Goal: Transaction & Acquisition: Purchase product/service

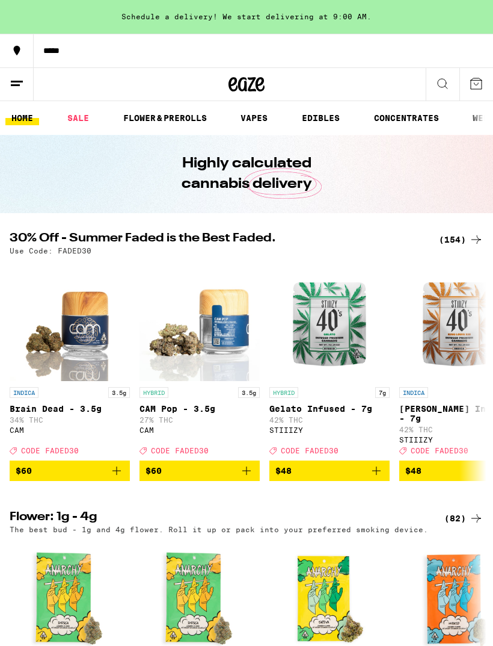
click at [462, 233] on div "(154)" at bounding box center [461, 239] width 45 height 14
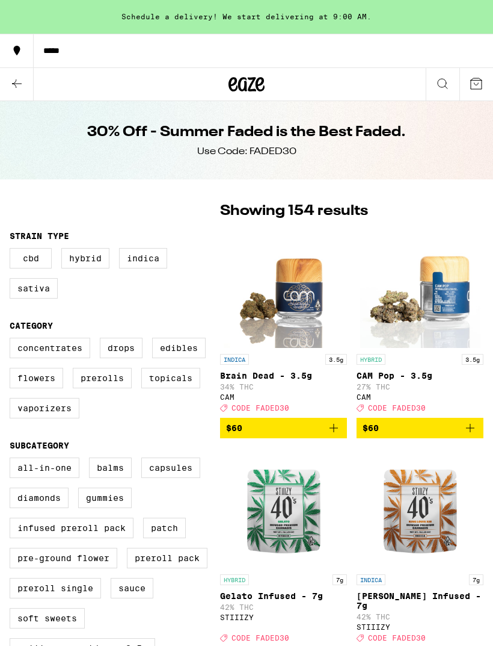
click at [179, 356] on label "Edibles" at bounding box center [179, 348] width 54 height 20
click at [13, 340] on input "Edibles" at bounding box center [12, 339] width 1 height 1
checkbox input "true"
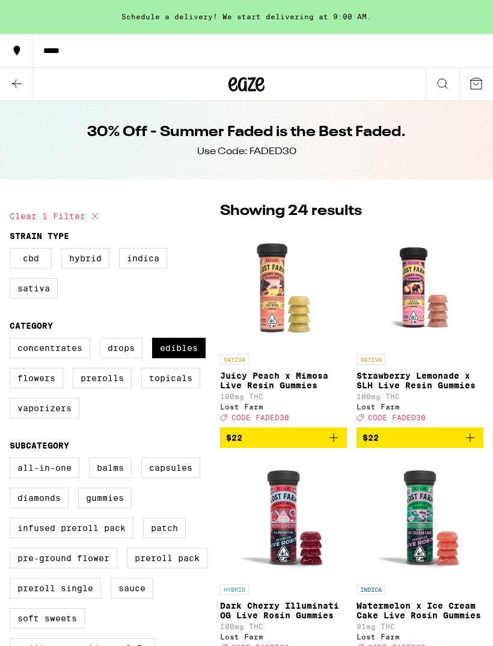
click at [37, 418] on label "Vaporizers" at bounding box center [45, 408] width 70 height 20
click at [13, 340] on input "Vaporizers" at bounding box center [12, 339] width 1 height 1
checkbox input "true"
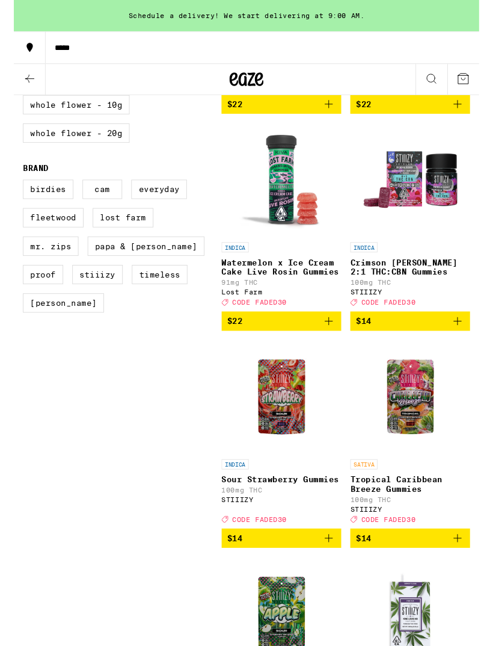
scroll to position [778, 0]
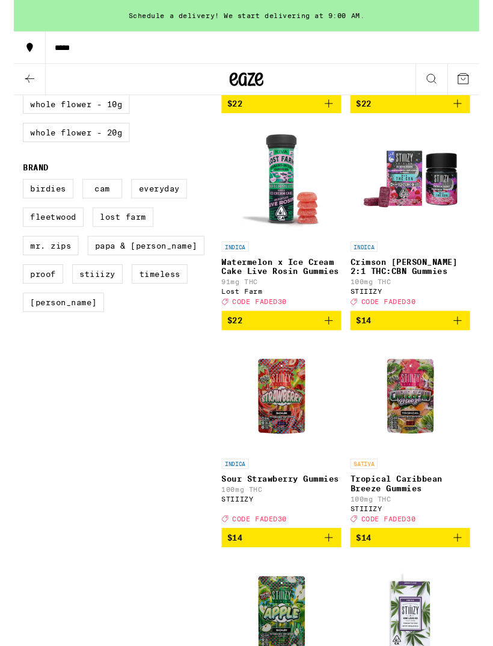
click at [472, 347] on icon "Add to bag" at bounding box center [470, 340] width 14 height 14
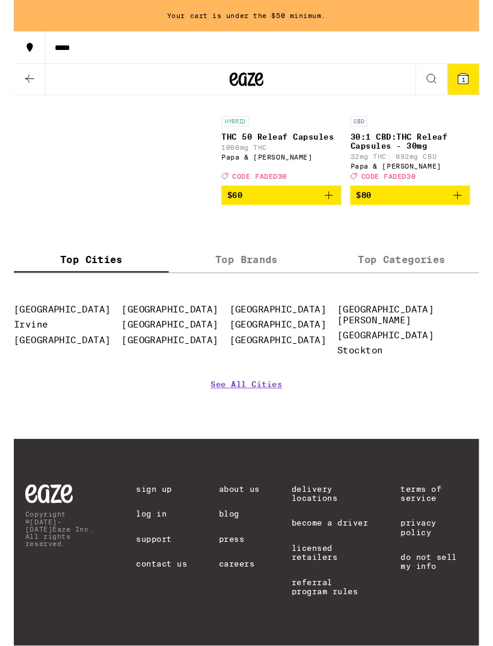
scroll to position [8728, 0]
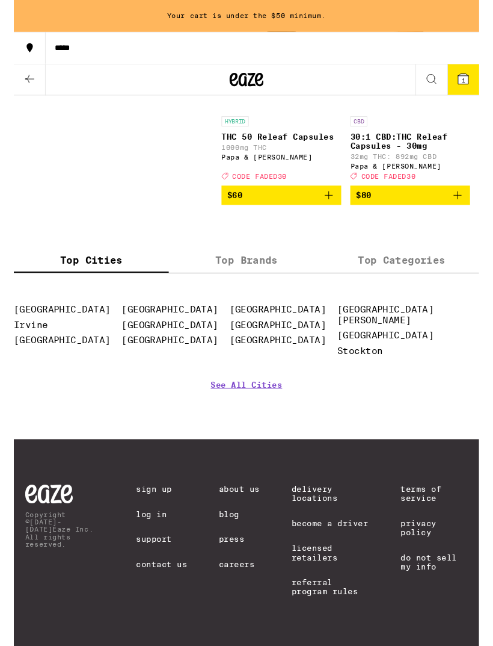
click at [487, 88] on button "1" at bounding box center [477, 84] width 34 height 32
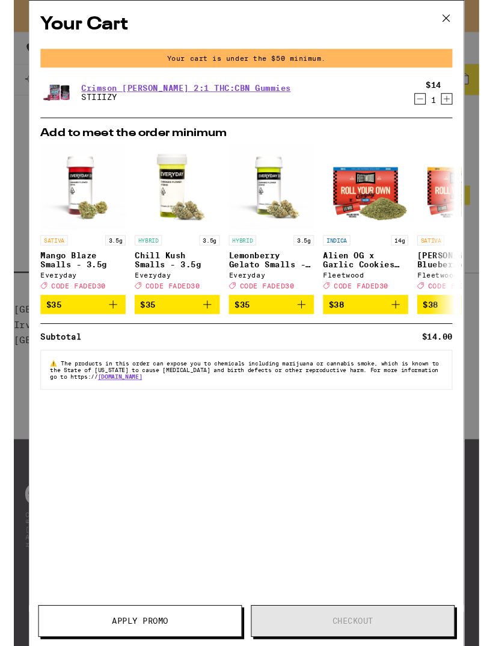
click at [203, 96] on link "Crimson [PERSON_NAME] 2:1 THC:CBN Gummies" at bounding box center [183, 93] width 222 height 10
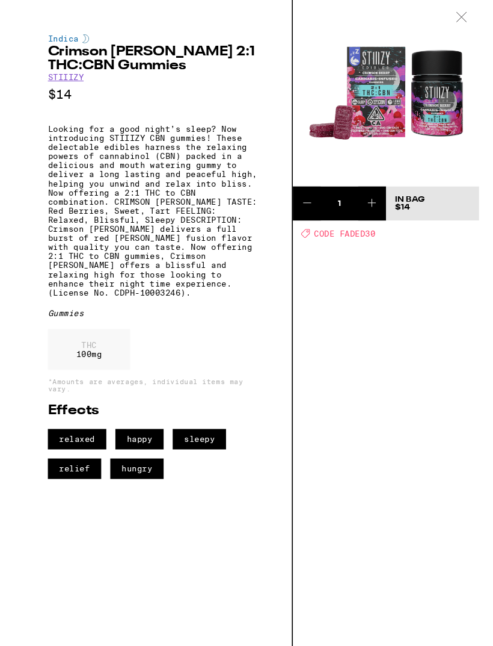
click at [477, 22] on icon at bounding box center [475, 18] width 12 height 11
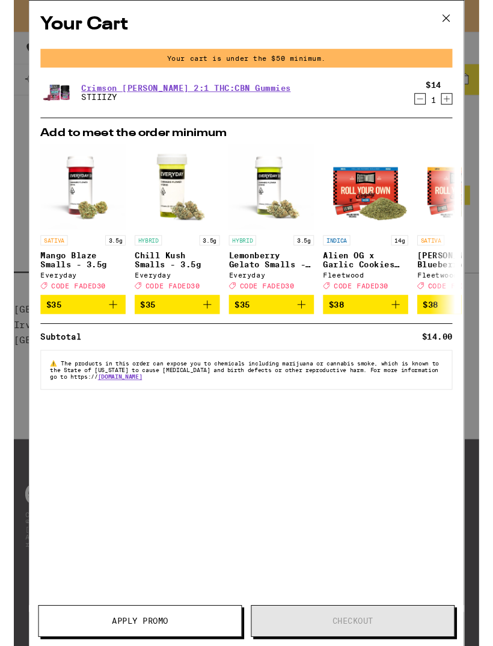
click at [430, 110] on icon "Decrement" at bounding box center [430, 104] width 11 height 14
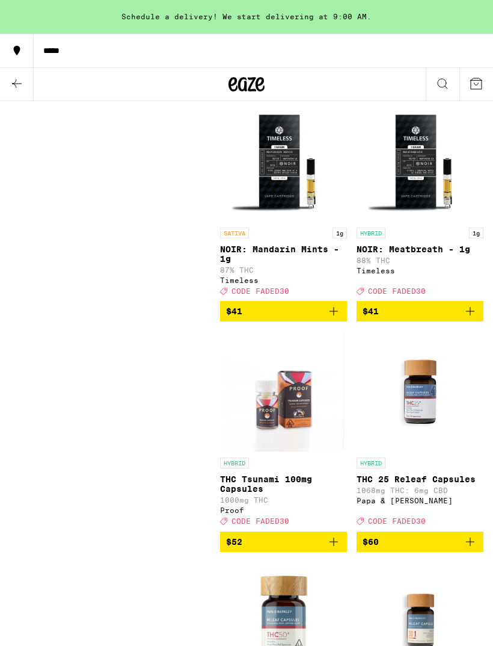
scroll to position [7820, 0]
